Goal: Task Accomplishment & Management: Use online tool/utility

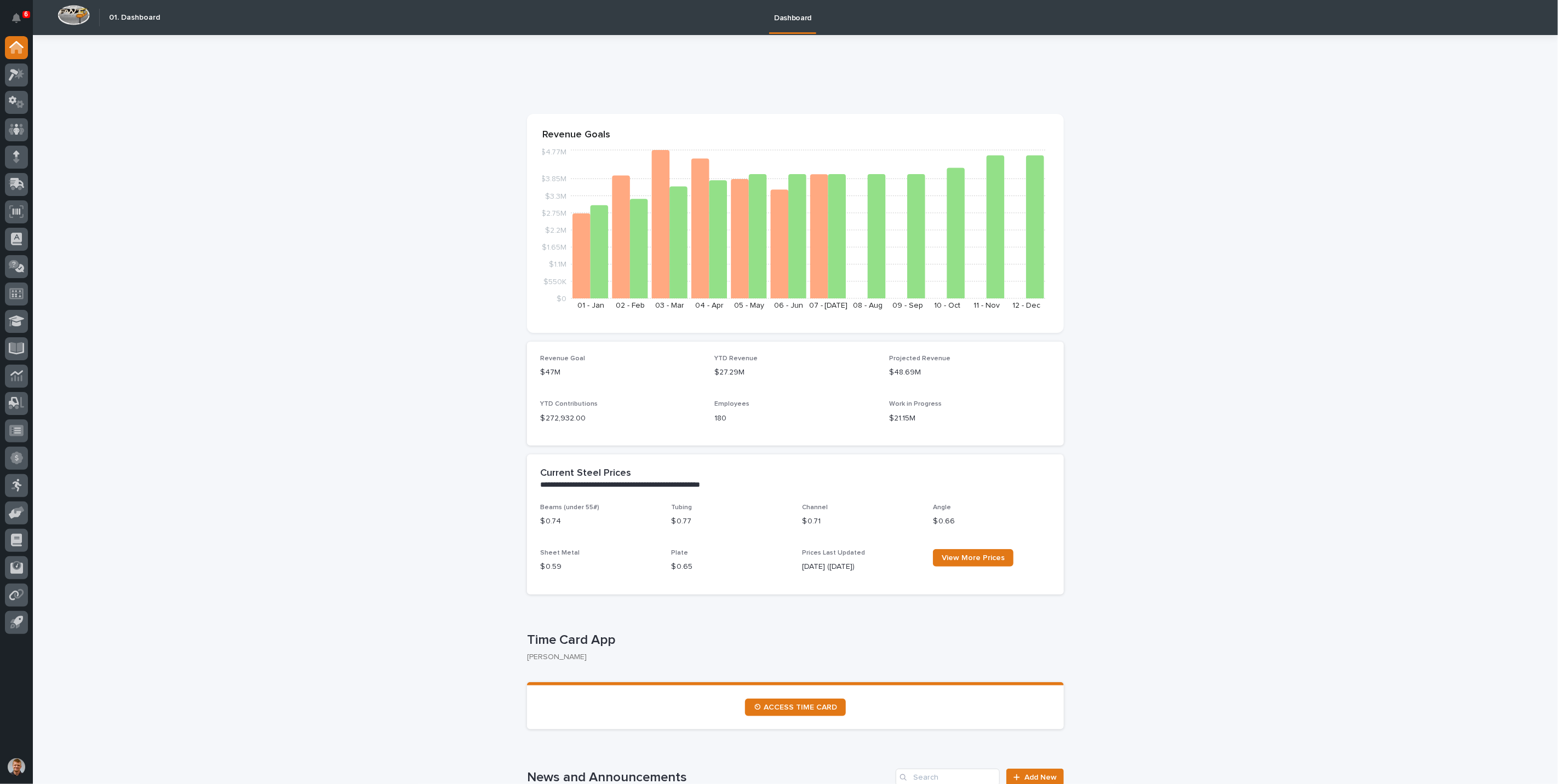
click at [21, 158] on div at bounding box center [16, 157] width 23 height 23
